Goal: Task Accomplishment & Management: Use online tool/utility

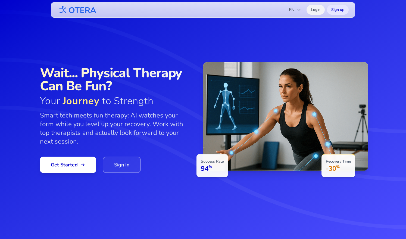
click at [316, 9] on link "Login" at bounding box center [316, 10] width 18 height 10
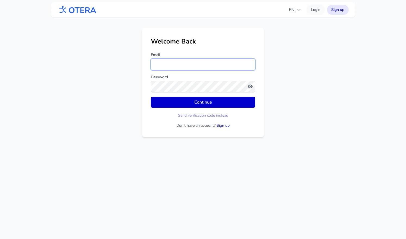
click at [193, 63] on input "Email" at bounding box center [203, 64] width 104 height 11
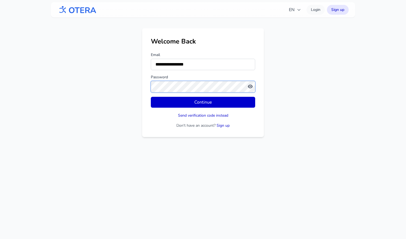
click at [151, 97] on button "Continue" at bounding box center [203, 102] width 104 height 11
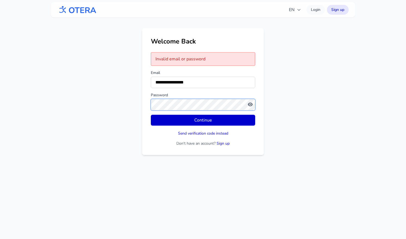
click at [151, 115] on button "Continue" at bounding box center [203, 120] width 104 height 11
click at [166, 82] on input "**********" at bounding box center [203, 82] width 104 height 11
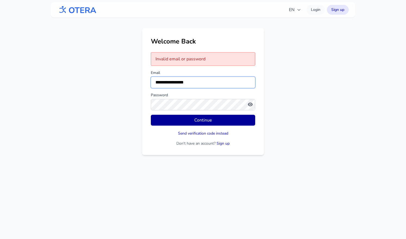
type input "**********"
click at [151, 115] on button "Continue" at bounding box center [203, 120] width 104 height 11
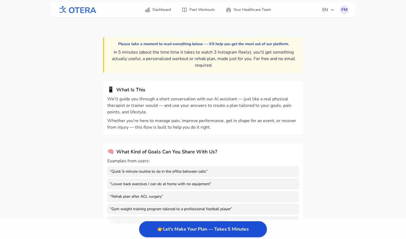
click at [177, 225] on button "👉 Let's Make Your Plan — Takes 5 Minutes" at bounding box center [203, 229] width 128 height 16
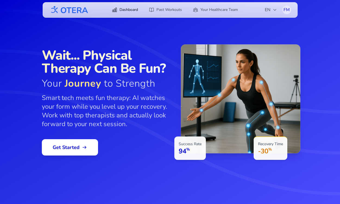
click at [125, 10] on link "Dashboard" at bounding box center [125, 10] width 33 height 10
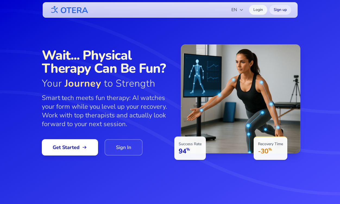
click at [260, 8] on link "Login" at bounding box center [258, 10] width 18 height 10
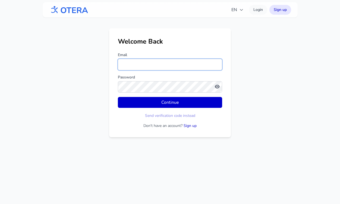
click at [159, 64] on input "Email" at bounding box center [170, 64] width 104 height 11
type input "**********"
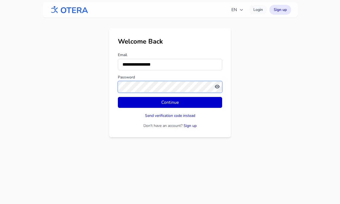
click at [118, 97] on button "Continue" at bounding box center [170, 102] width 104 height 11
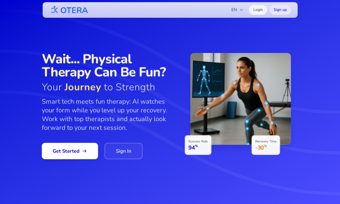
click at [259, 8] on link "Login" at bounding box center [258, 10] width 18 height 10
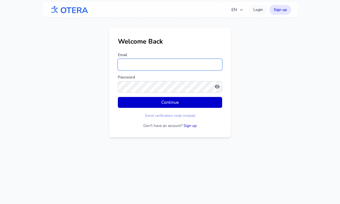
click at [141, 68] on input "Email" at bounding box center [170, 64] width 104 height 11
type input "**********"
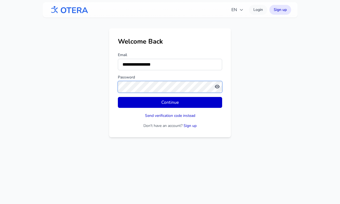
click at [118, 97] on button "Continue" at bounding box center [170, 102] width 104 height 11
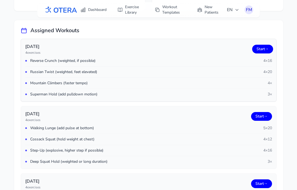
scroll to position [94, 0]
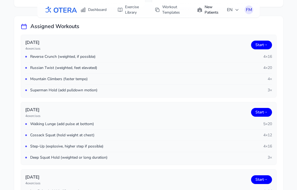
click at [207, 9] on link "New Patients" at bounding box center [209, 9] width 30 height 15
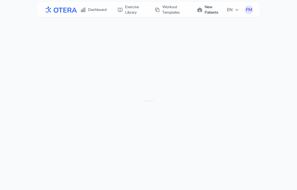
scroll to position [17, 0]
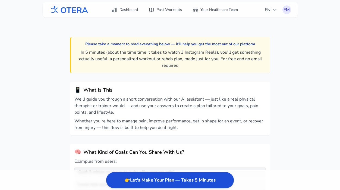
click at [154, 181] on button "👉 Let's Make Your Plan — Takes 5 Minutes" at bounding box center [170, 180] width 128 height 16
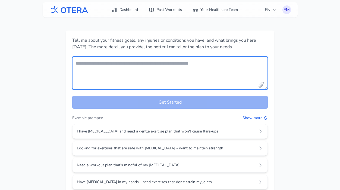
click at [128, 66] on textarea "Your fitness goals and conditions" at bounding box center [170, 73] width 196 height 33
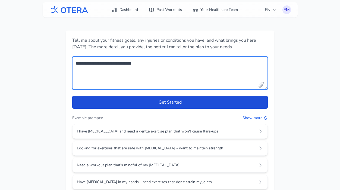
type textarea "**********"
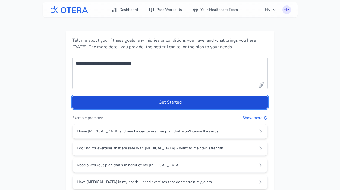
click at [173, 103] on button "Get Started" at bounding box center [170, 101] width 196 height 13
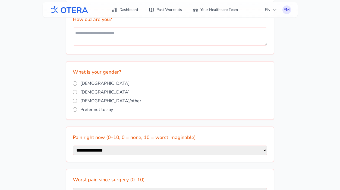
scroll to position [128, 0]
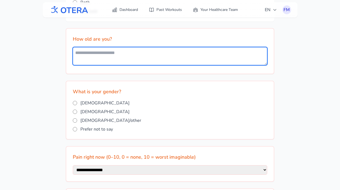
click at [113, 57] on textarea at bounding box center [170, 56] width 195 height 18
type textarea "*"
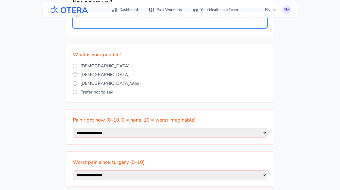
scroll to position [165, 0]
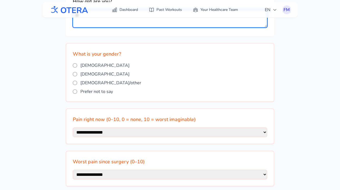
type textarea "**"
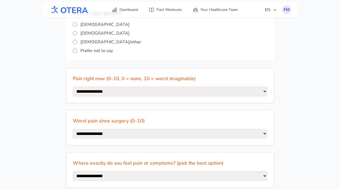
scroll to position [206, 0]
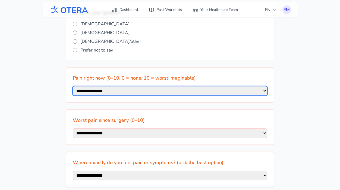
click at [135, 92] on select "**********" at bounding box center [170, 91] width 195 height 10
select select "*"
click at [73, 86] on select "**********" at bounding box center [170, 91] width 195 height 10
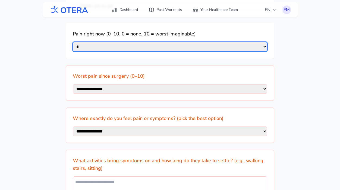
scroll to position [257, 0]
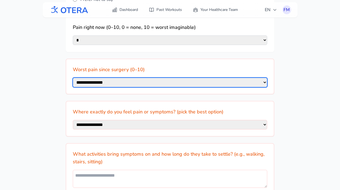
click at [134, 84] on select "**********" at bounding box center [170, 83] width 195 height 10
select select "*"
click at [73, 79] on select "**********" at bounding box center [170, 83] width 195 height 10
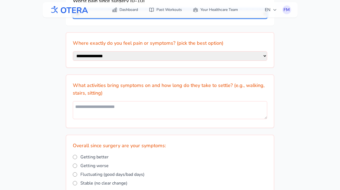
scroll to position [326, 0]
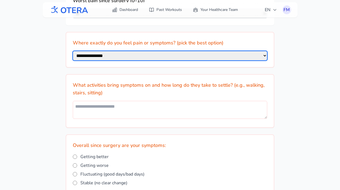
click at [216, 60] on select "**********" at bounding box center [170, 56] width 195 height 10
select select "**********"
click at [73, 54] on select "**********" at bounding box center [170, 56] width 195 height 10
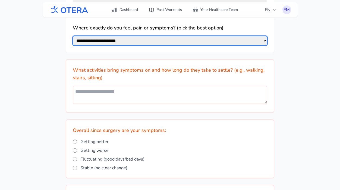
scroll to position [345, 0]
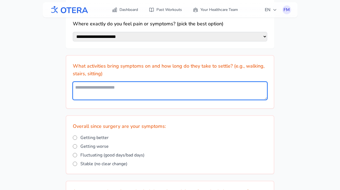
click at [120, 93] on textarea at bounding box center [170, 91] width 195 height 18
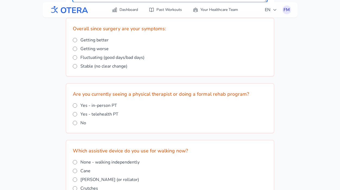
scroll to position [442, 0]
type textarea "**********"
click at [100, 43] on span "Getting better" at bounding box center [94, 39] width 28 height 7
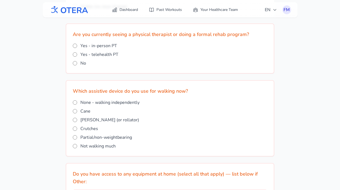
scroll to position [502, 0]
click at [100, 49] on span "Yes - in-person PT" at bounding box center [98, 45] width 37 height 7
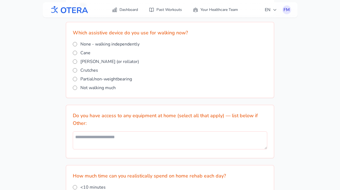
scroll to position [561, 0]
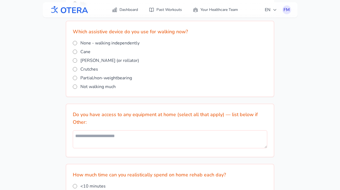
click at [115, 46] on span "None - walking independently" at bounding box center [109, 43] width 59 height 7
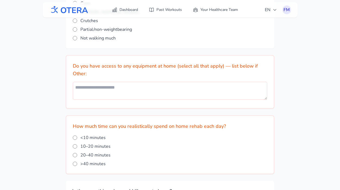
scroll to position [613, 0]
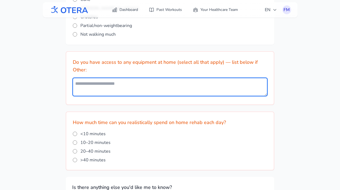
click at [123, 92] on textarea at bounding box center [170, 87] width 195 height 18
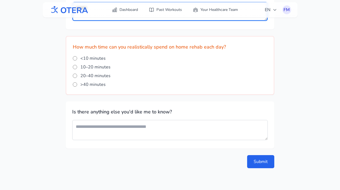
scroll to position [689, 0]
type textarea "*******"
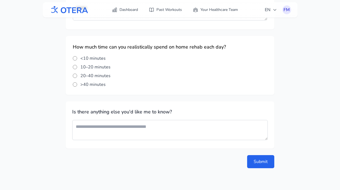
scroll to position [694, 0]
click at [261, 163] on button "Submit" at bounding box center [260, 161] width 27 height 13
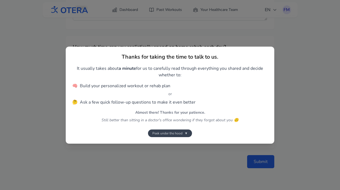
click at [184, 132] on button "Peek under the hood ▼" at bounding box center [170, 133] width 44 height 8
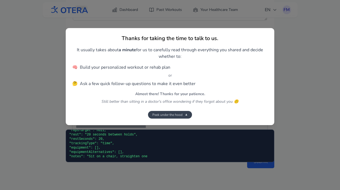
click at [184, 114] on button "Peek under the hood ▼" at bounding box center [170, 115] width 44 height 8
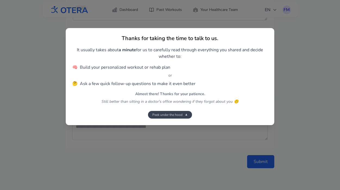
scroll to position [1351, 0]
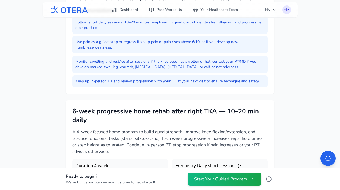
scroll to position [183, 0]
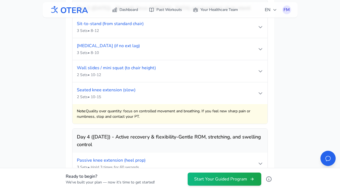
scroll to position [722, 0]
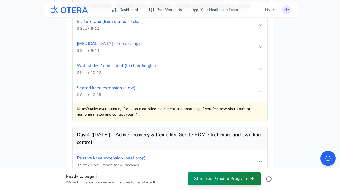
click at [211, 179] on button "Start Your Guided Program" at bounding box center [225, 178] width 74 height 13
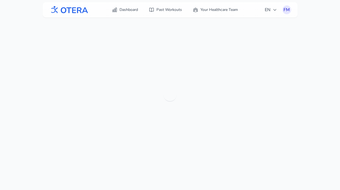
scroll to position [0, 0]
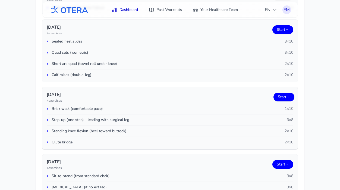
scroll to position [828, 0]
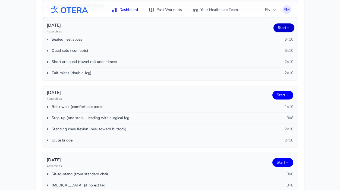
click at [283, 29] on link "Start →" at bounding box center [284, 27] width 21 height 9
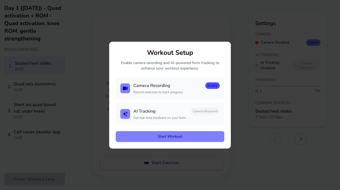
click at [212, 86] on button "Enable" at bounding box center [213, 85] width 14 height 7
click at [213, 109] on button "Enable" at bounding box center [213, 111] width 14 height 7
click at [195, 113] on div "AI Tracking Loading..." at bounding box center [177, 111] width 86 height 7
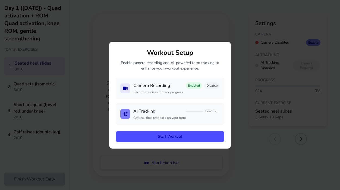
click at [175, 138] on button "Start Workout" at bounding box center [170, 136] width 109 height 11
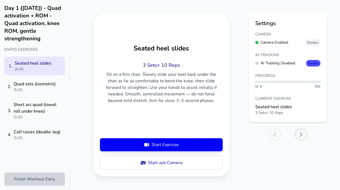
click at [311, 62] on button "Enable" at bounding box center [313, 63] width 14 height 7
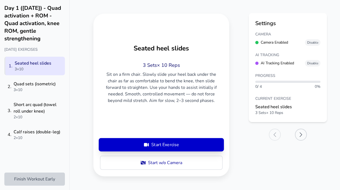
click at [161, 145] on button "Start Exercise" at bounding box center [162, 144] width 124 height 13
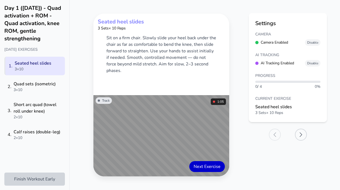
click at [212, 165] on button "Next Exercise" at bounding box center [208, 166] width 36 height 11
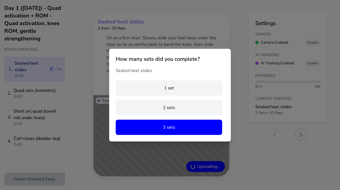
click at [169, 128] on button "3 sets" at bounding box center [169, 126] width 107 height 15
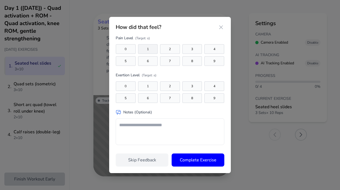
click at [148, 48] on button "1" at bounding box center [148, 49] width 20 height 10
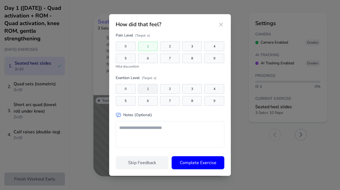
click at [147, 91] on button "1" at bounding box center [148, 89] width 20 height 10
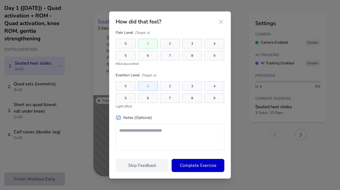
click at [197, 167] on button "Complete Exercise" at bounding box center [198, 165] width 53 height 13
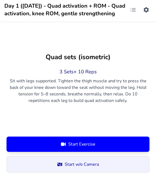
click at [73, 161] on button "Start w/o Camera" at bounding box center [78, 164] width 143 height 16
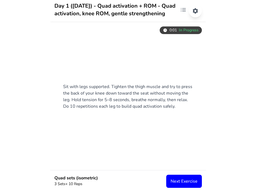
scroll to position [4, 0]
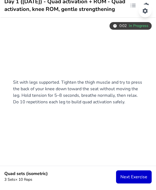
click at [131, 176] on button "Next Exercise" at bounding box center [134, 176] width 36 height 13
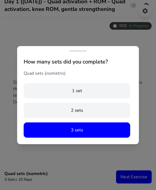
click at [78, 128] on button "3 sets" at bounding box center [77, 129] width 107 height 15
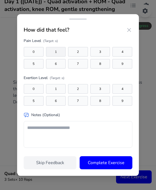
click at [51, 53] on button "1" at bounding box center [56, 52] width 20 height 10
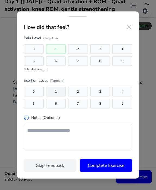
click at [54, 88] on button "1" at bounding box center [56, 91] width 20 height 10
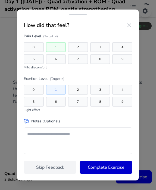
click at [100, 166] on button "Complete Exercise" at bounding box center [106, 166] width 53 height 13
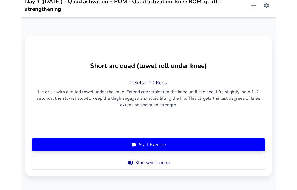
scroll to position [0, 0]
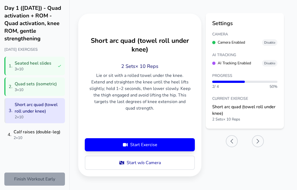
click at [31, 177] on button "Finish Workout Early" at bounding box center [34, 178] width 61 height 13
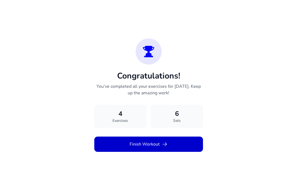
click at [141, 141] on button "Finish Workout" at bounding box center [148, 143] width 109 height 15
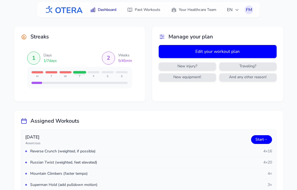
click at [210, 48] on button "Edit your workout plan" at bounding box center [218, 51] width 118 height 13
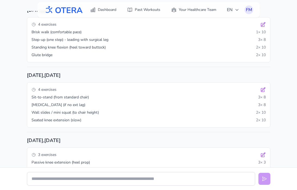
scroll to position [34, 0]
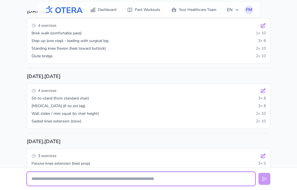
click at [108, 179] on input "text" at bounding box center [141, 179] width 228 height 14
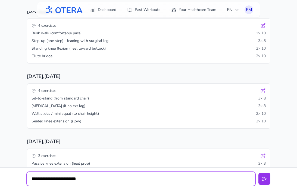
type input "**********"
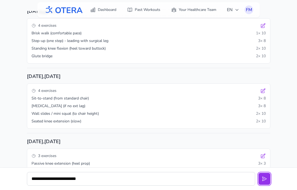
click at [259, 172] on button at bounding box center [265, 178] width 12 height 12
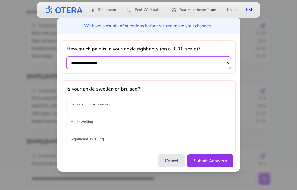
click at [227, 63] on select "**********" at bounding box center [149, 63] width 164 height 12
select select "**********"
click at [67, 57] on select "**********" at bounding box center [149, 63] width 164 height 12
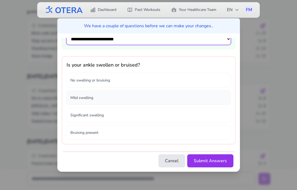
scroll to position [24, 0]
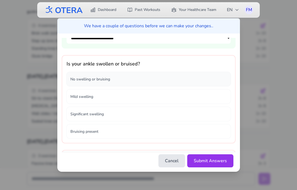
click at [142, 79] on button "No swelling or bruising" at bounding box center [149, 79] width 164 height 14
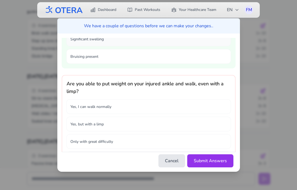
scroll to position [136, 0]
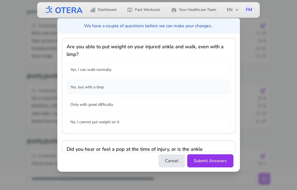
click at [143, 91] on button "Yes, but with a limp" at bounding box center [149, 87] width 164 height 14
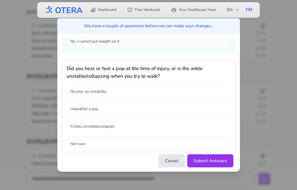
scroll to position [220, 0]
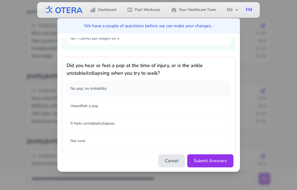
click at [132, 94] on button "No pop, no instability" at bounding box center [149, 88] width 164 height 14
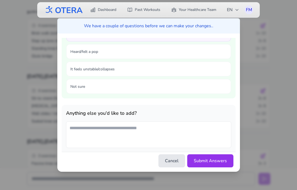
scroll to position [278, 0]
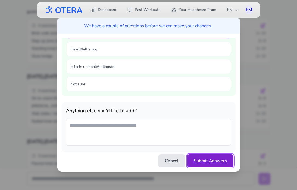
click at [209, 160] on button "Submit Answers" at bounding box center [210, 160] width 46 height 13
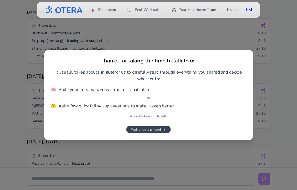
click at [162, 129] on button "Peek under the hood ▼" at bounding box center [148, 129] width 44 height 8
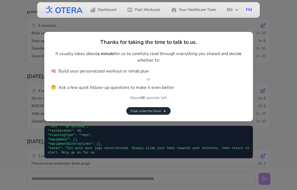
click at [162, 114] on div "Thanks for taking the time to talk to us. It usually takes about a minute for u…" at bounding box center [148, 76] width 209 height 89
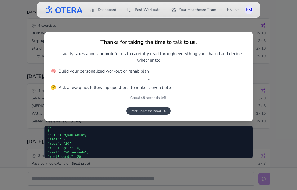
scroll to position [272, 0]
click at [163, 112] on span "▼" at bounding box center [164, 111] width 3 height 4
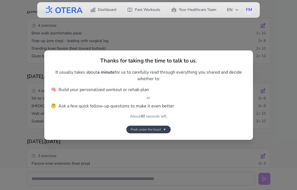
click at [166, 128] on span "▼" at bounding box center [164, 129] width 3 height 4
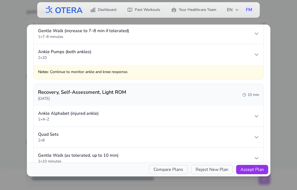
scroll to position [550, 0]
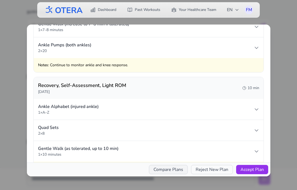
click at [174, 169] on button "Compare Plans" at bounding box center [168, 169] width 39 height 9
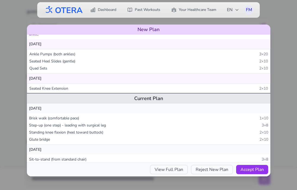
scroll to position [20, 0]
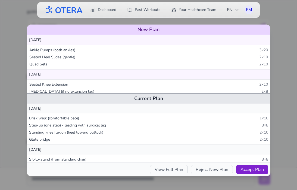
click at [254, 171] on button "Accept Plan" at bounding box center [252, 169] width 32 height 9
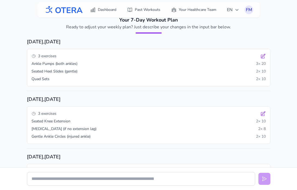
scroll to position [0, 0]
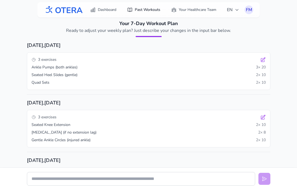
click at [144, 11] on link "Past Workouts" at bounding box center [144, 10] width 40 height 10
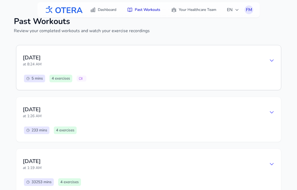
scroll to position [14, 0]
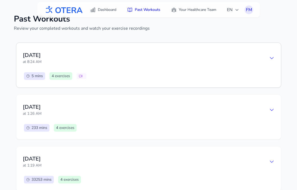
click at [235, 57] on div "Thursday, September 4 at 8:24 AM" at bounding box center [149, 57] width 252 height 17
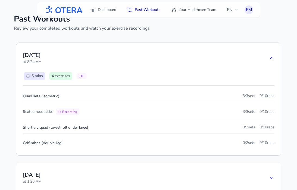
click at [271, 58] on icon at bounding box center [272, 58] width 4 height 2
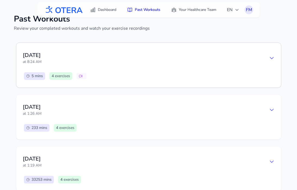
scroll to position [0, 0]
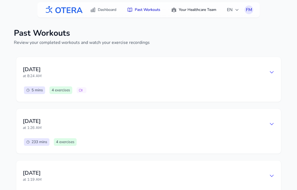
click at [197, 10] on link "Your Healthcare Team" at bounding box center [194, 10] width 52 height 10
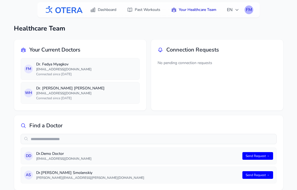
click at [250, 10] on div "FM" at bounding box center [249, 9] width 9 height 9
click at [223, 32] on link "Logout" at bounding box center [223, 32] width 61 height 10
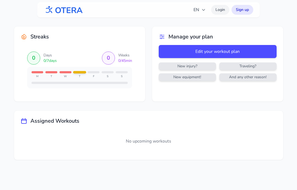
click at [222, 10] on link "Login" at bounding box center [220, 10] width 18 height 10
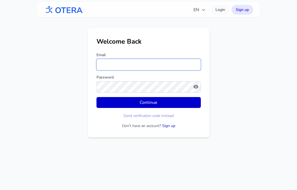
click at [114, 63] on input "Email" at bounding box center [149, 64] width 104 height 11
type input "**********"
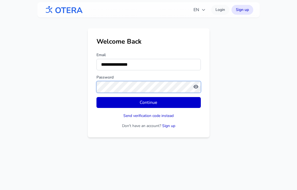
click at [97, 97] on button "Continue" at bounding box center [149, 102] width 104 height 11
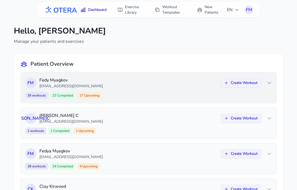
click at [269, 83] on icon at bounding box center [270, 83] width 4 height 2
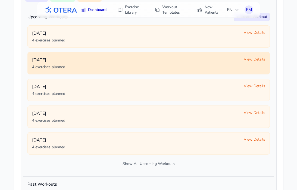
scroll to position [96, 0]
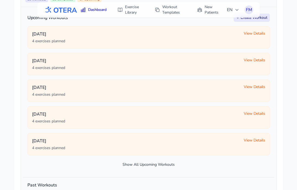
click at [157, 166] on button "Show All Upcoming Workouts" at bounding box center [148, 164] width 243 height 10
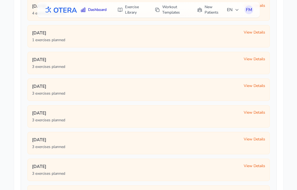
scroll to position [363, 0]
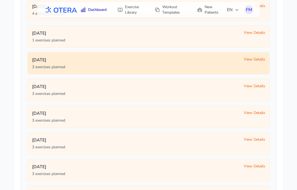
click at [252, 58] on span "View Details" at bounding box center [254, 59] width 21 height 5
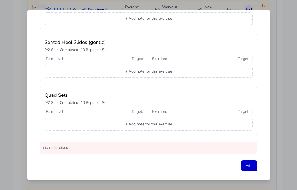
scroll to position [88, 0]
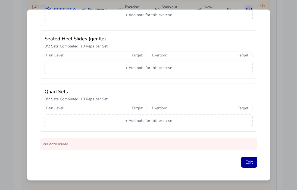
click at [246, 163] on button "Edit" at bounding box center [249, 161] width 16 height 11
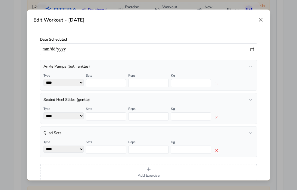
click at [252, 67] on icon "button" at bounding box center [251, 66] width 4 height 4
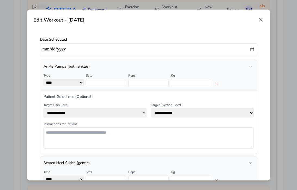
click at [251, 66] on icon "button" at bounding box center [251, 66] width 4 height 4
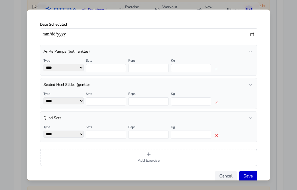
scroll to position [15, 0]
click at [148, 156] on icon "button" at bounding box center [149, 154] width 4 height 4
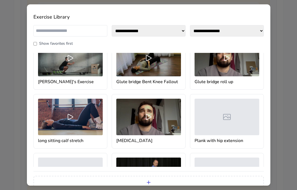
scroll to position [0, 0]
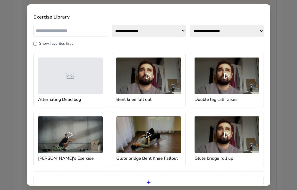
click at [276, 111] on div "**********" at bounding box center [148, 95] width 297 height 190
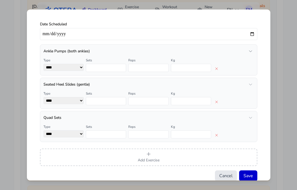
click at [225, 175] on button "Cancel" at bounding box center [226, 175] width 22 height 11
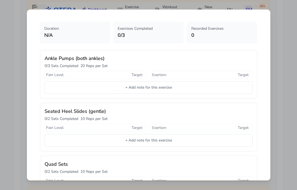
click at [286, 48] on div "Workout Details - September 5 Duration N/A Exercises Completed 0 / 3 Recorded E…" at bounding box center [148, 95] width 297 height 190
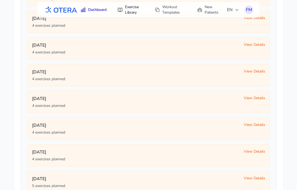
scroll to position [135, 0]
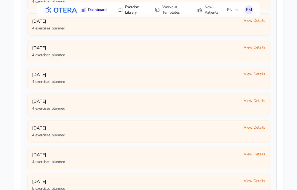
click at [131, 10] on link "Exercise Library" at bounding box center [130, 9] width 33 height 15
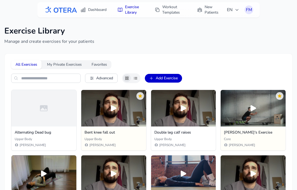
click at [162, 79] on button "Add Exercise" at bounding box center [163, 78] width 37 height 9
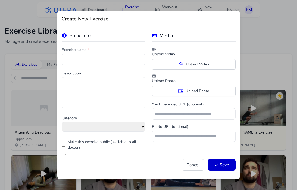
select select "**********"
click at [189, 164] on button "Cancel" at bounding box center [193, 164] width 23 height 11
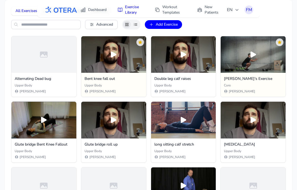
scroll to position [25, 0]
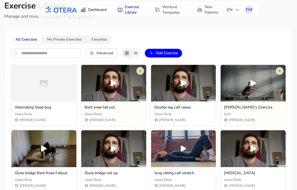
click at [99, 8] on link "Dashboard" at bounding box center [93, 10] width 33 height 10
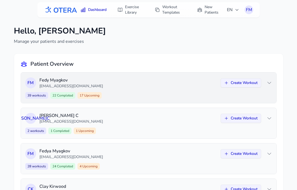
click at [199, 85] on p "[EMAIL_ADDRESS][DOMAIN_NAME]" at bounding box center [128, 85] width 178 height 5
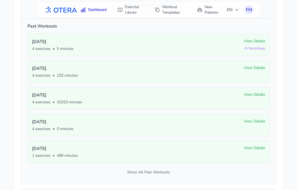
scroll to position [255, 0]
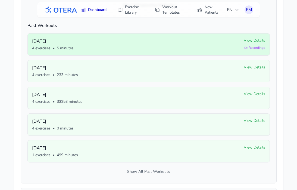
click at [246, 40] on span "View Details" at bounding box center [254, 40] width 21 height 5
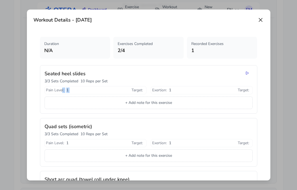
drag, startPoint x: 62, startPoint y: 89, endPoint x: 142, endPoint y: 85, distance: 80.4
click at [142, 85] on div "Seated heel slides 3 / 3 Sets Completed 10 Reps per Set Pain Level : 1 Target :…" at bounding box center [149, 89] width 218 height 48
click at [165, 92] on span "Exertion :" at bounding box center [159, 89] width 15 height 5
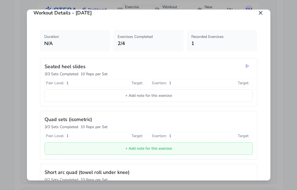
scroll to position [5, 0]
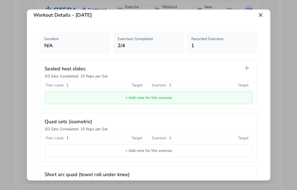
click at [145, 98] on button "+ Add note for this exercise" at bounding box center [149, 97] width 208 height 13
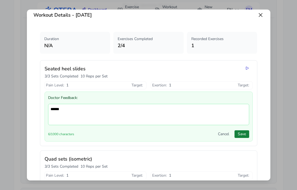
type textarea "******"
click at [246, 133] on button "Save" at bounding box center [242, 134] width 15 height 8
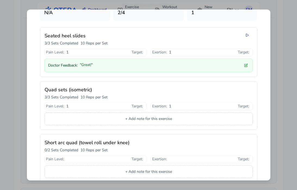
scroll to position [36, 0]
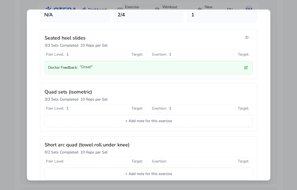
click at [287, 89] on div "Workout Details - September 4 Duration N/A Exercises Completed 2 / 4 Recorded E…" at bounding box center [148, 95] width 297 height 190
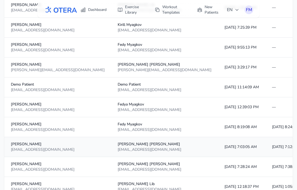
scroll to position [165, 0]
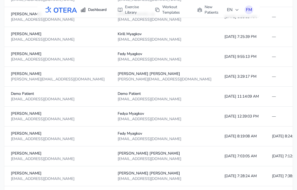
click at [100, 11] on link "Dashboard" at bounding box center [93, 10] width 33 height 10
